Goal: Transaction & Acquisition: Purchase product/service

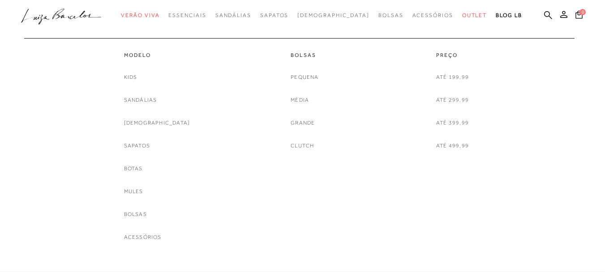
scroll to position [45, 0]
click at [150, 142] on link "Sapatos" at bounding box center [137, 145] width 26 height 9
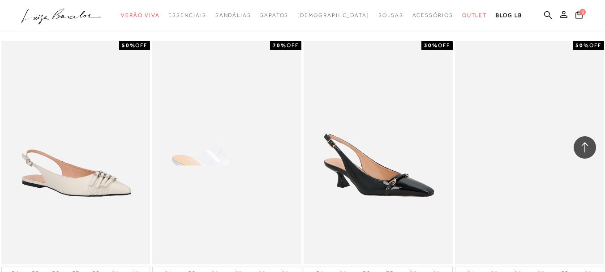
scroll to position [1612, 0]
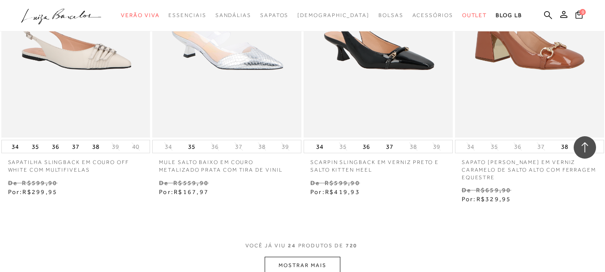
click at [305, 257] on button "MOSTRAR MAIS" at bounding box center [302, 265] width 75 height 17
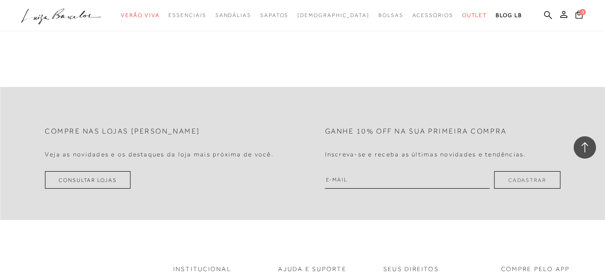
scroll to position [3537, 0]
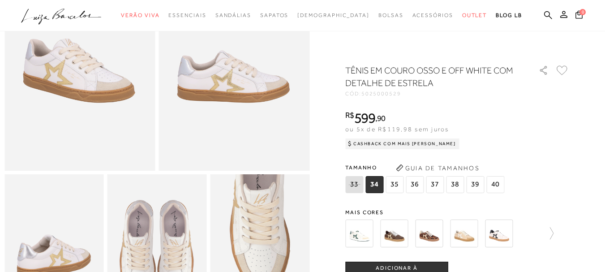
scroll to position [134, 0]
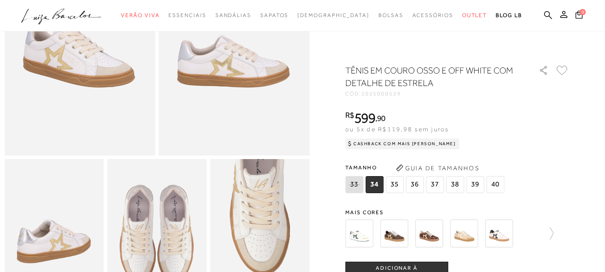
click at [407, 234] on img at bounding box center [394, 233] width 28 height 28
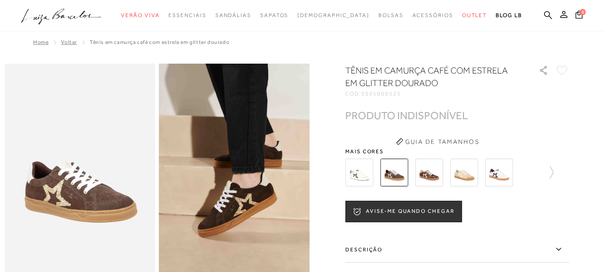
click at [505, 168] on img at bounding box center [499, 173] width 28 height 28
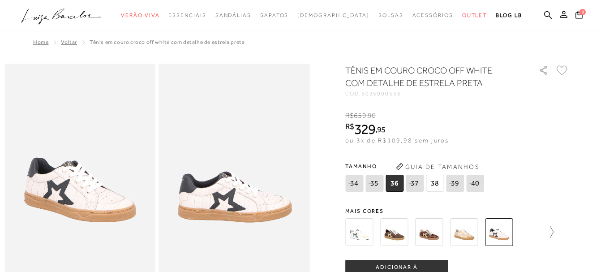
click at [551, 227] on icon at bounding box center [547, 232] width 13 height 13
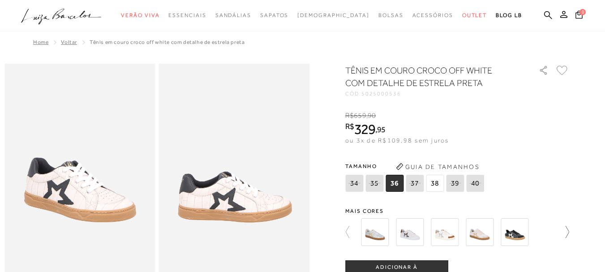
scroll to position [45, 0]
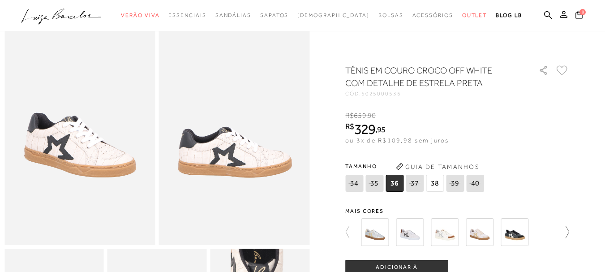
click at [568, 228] on icon at bounding box center [563, 232] width 13 height 13
click at [566, 227] on div at bounding box center [462, 231] width 208 height 33
click at [544, 14] on icon at bounding box center [548, 15] width 8 height 8
click at [544, 15] on icon at bounding box center [548, 15] width 8 height 9
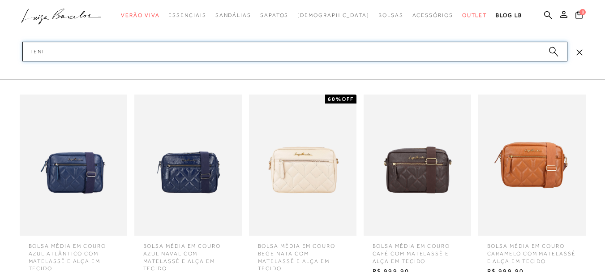
type input "tenis"
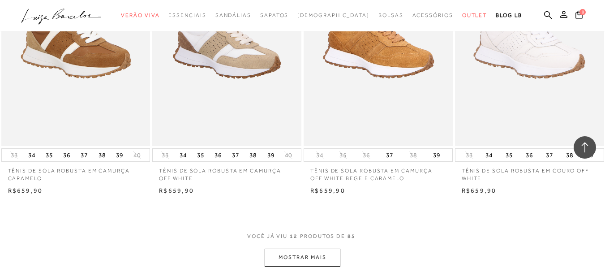
scroll to position [761, 0]
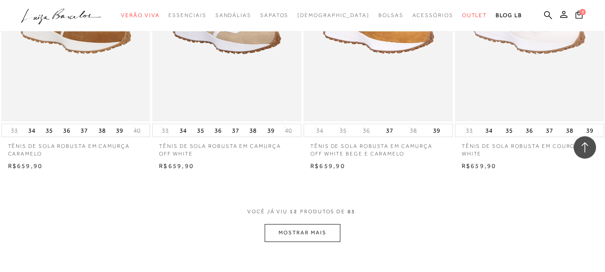
click at [323, 236] on button "MOSTRAR MAIS" at bounding box center [302, 232] width 75 height 17
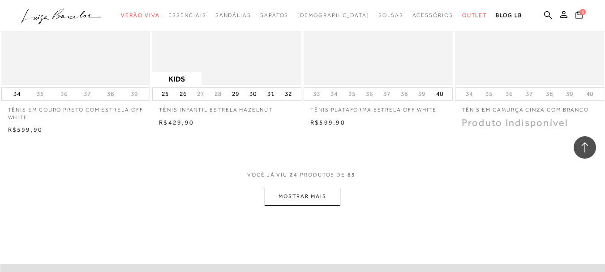
scroll to position [1657, 0]
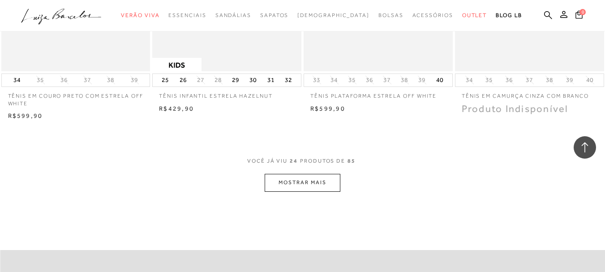
click at [308, 182] on button "MOSTRAR MAIS" at bounding box center [302, 182] width 75 height 17
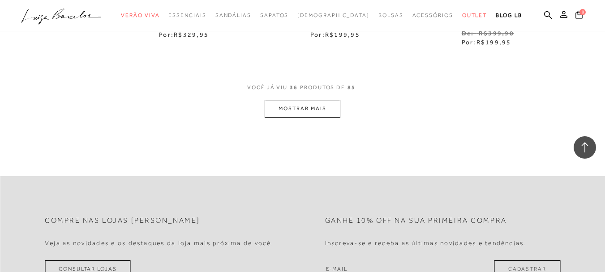
scroll to position [2597, 0]
click at [293, 114] on button "MOSTRAR MAIS" at bounding box center [302, 107] width 75 height 17
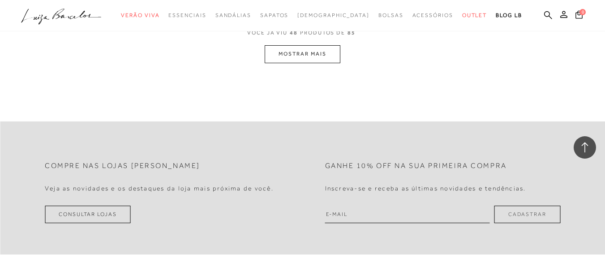
scroll to position [3537, 0]
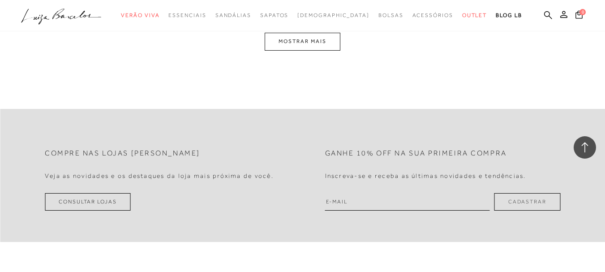
click at [327, 40] on button "MOSTRAR MAIS" at bounding box center [302, 41] width 75 height 17
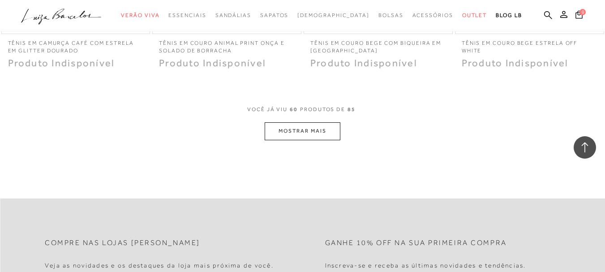
scroll to position [4305, 0]
click at [324, 132] on button "MOSTRAR MAIS" at bounding box center [302, 131] width 75 height 17
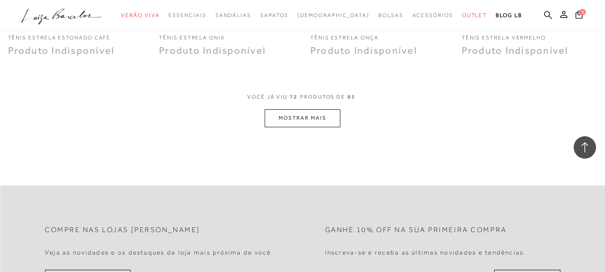
scroll to position [5200, 0]
